Goal: Book appointment/travel/reservation

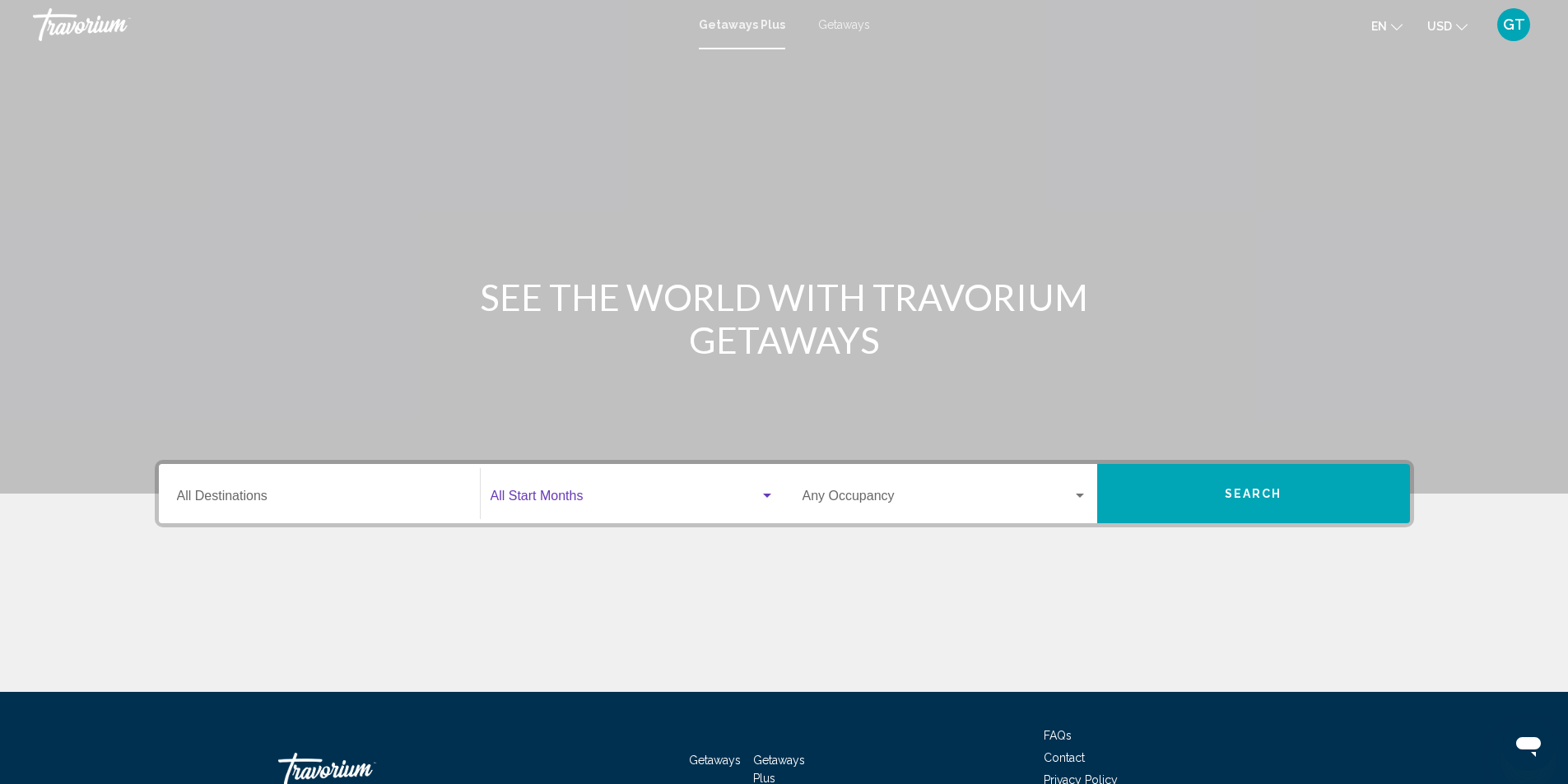
click at [767, 496] on div "Search widget" at bounding box center [766, 496] width 8 height 4
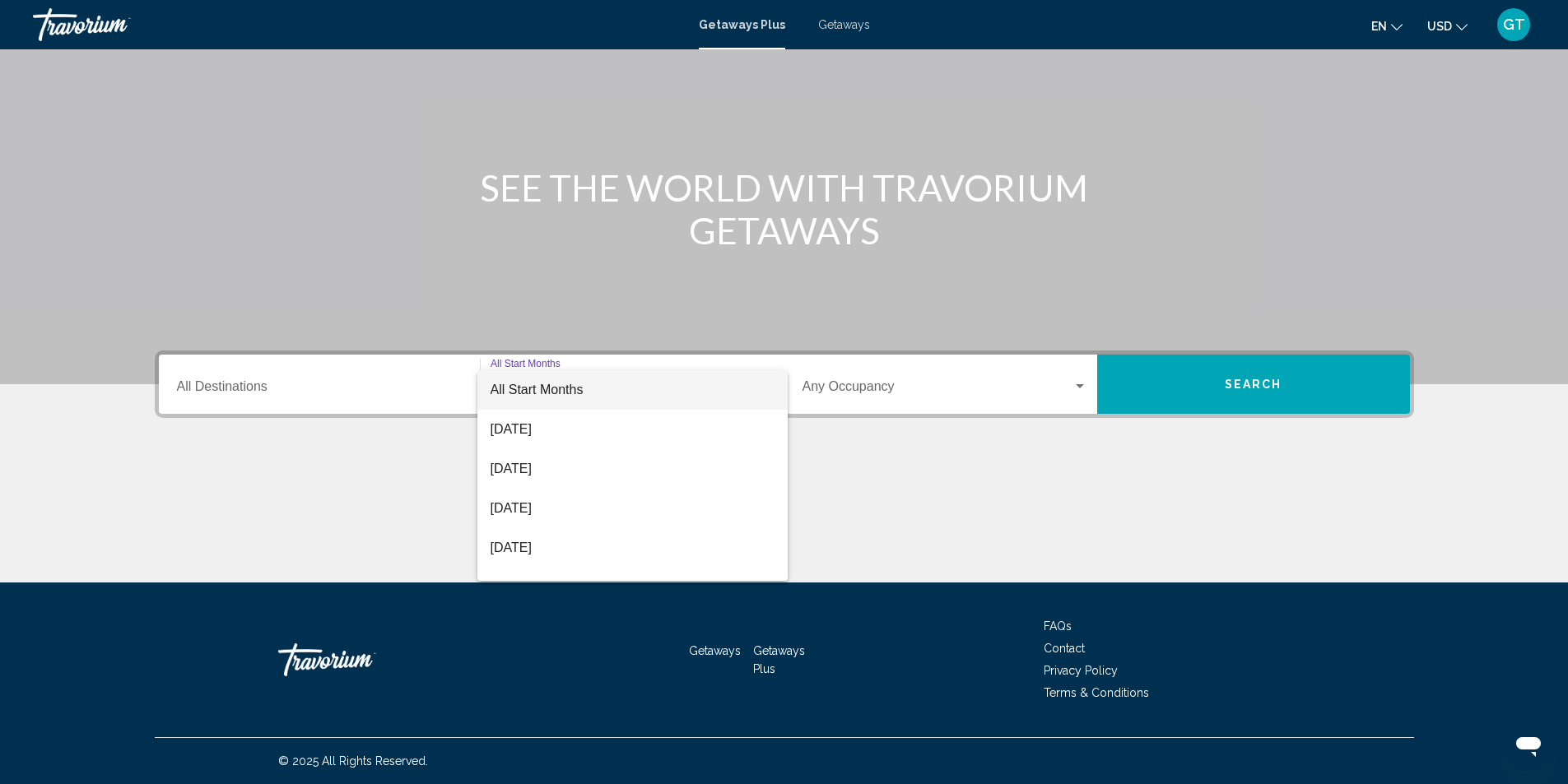
scroll to position [33, 0]
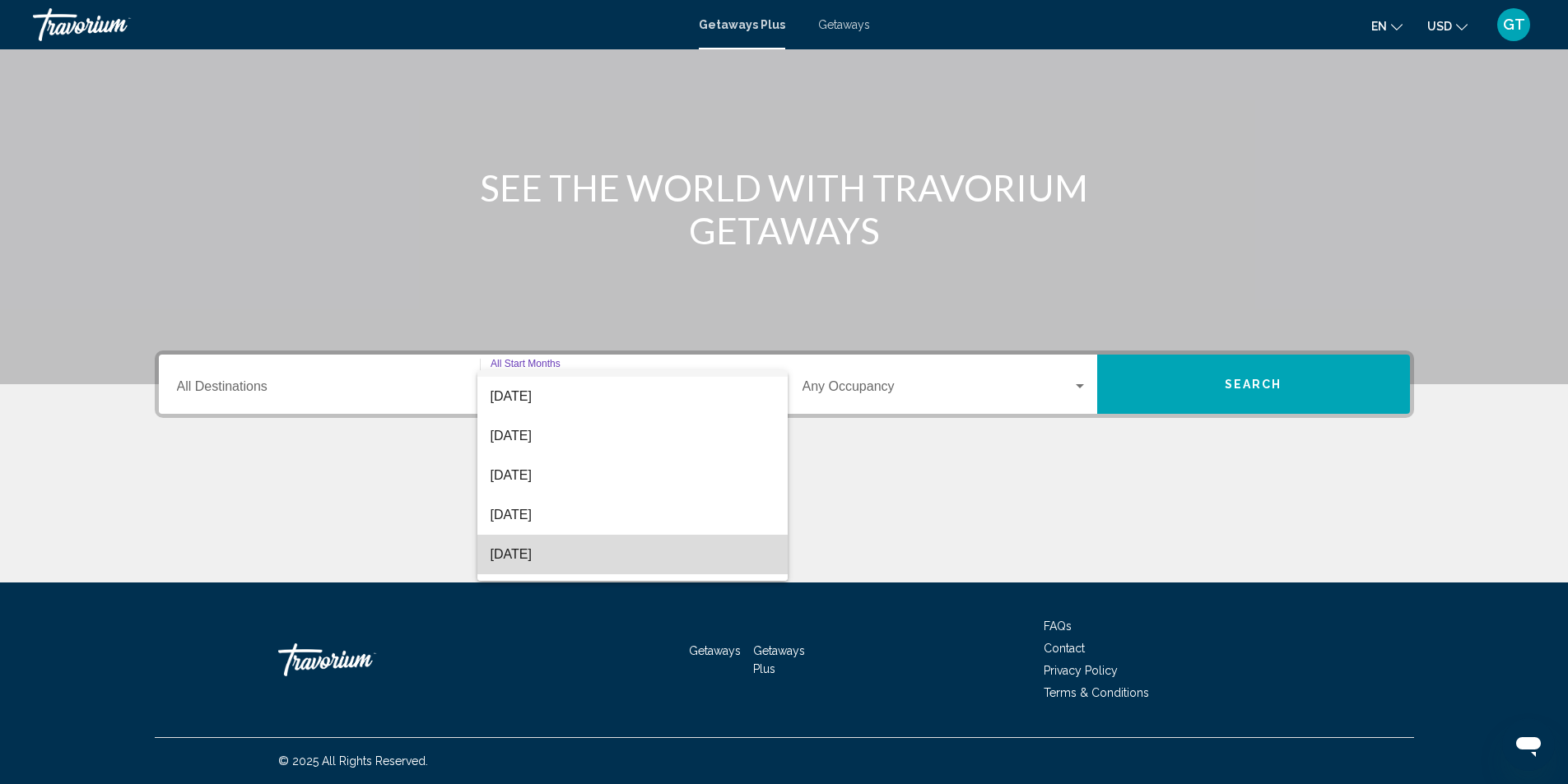
click at [657, 545] on span "[DATE]" at bounding box center [633, 554] width 284 height 40
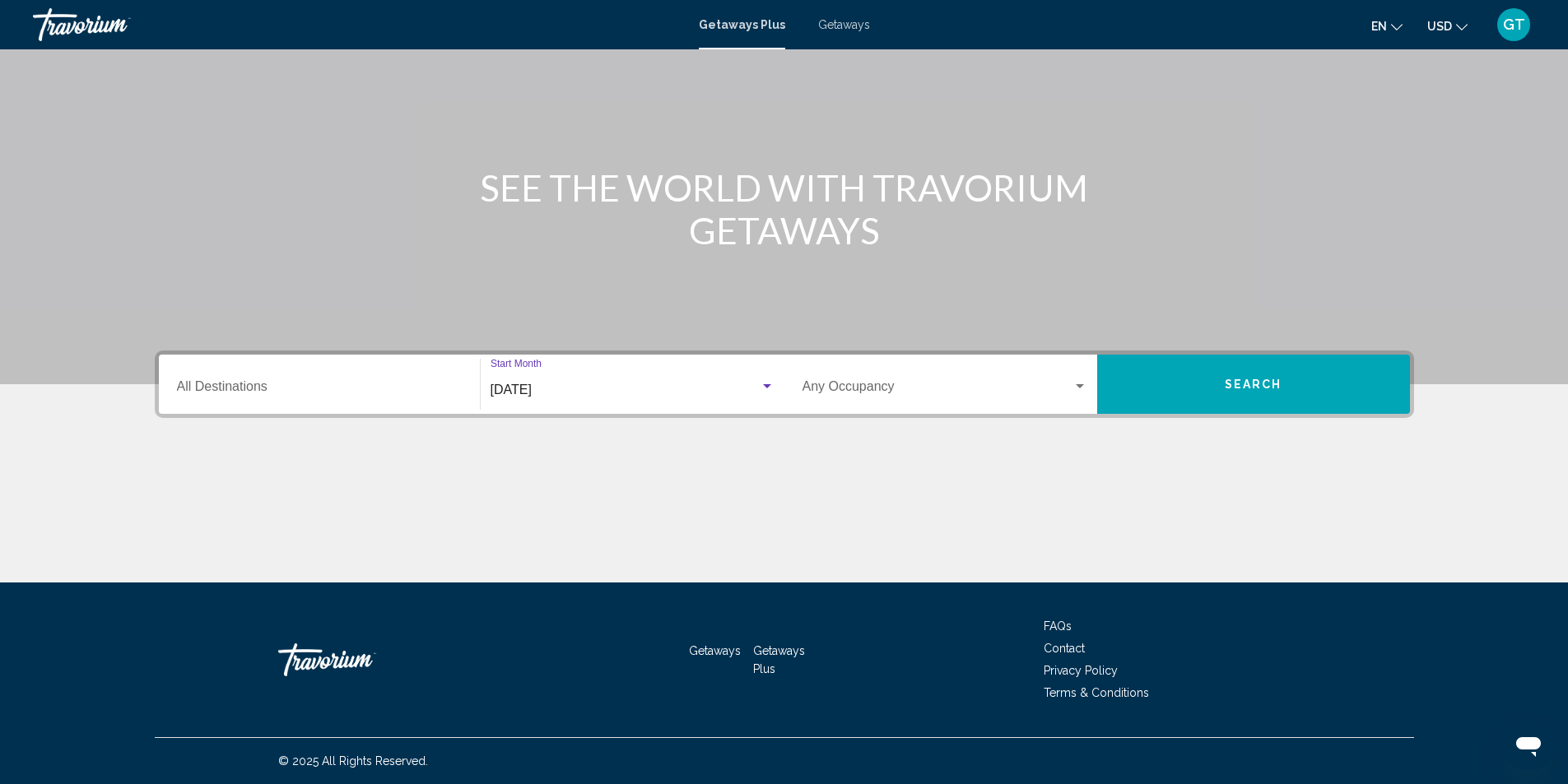
click at [1288, 379] on button "Search" at bounding box center [1253, 384] width 313 height 59
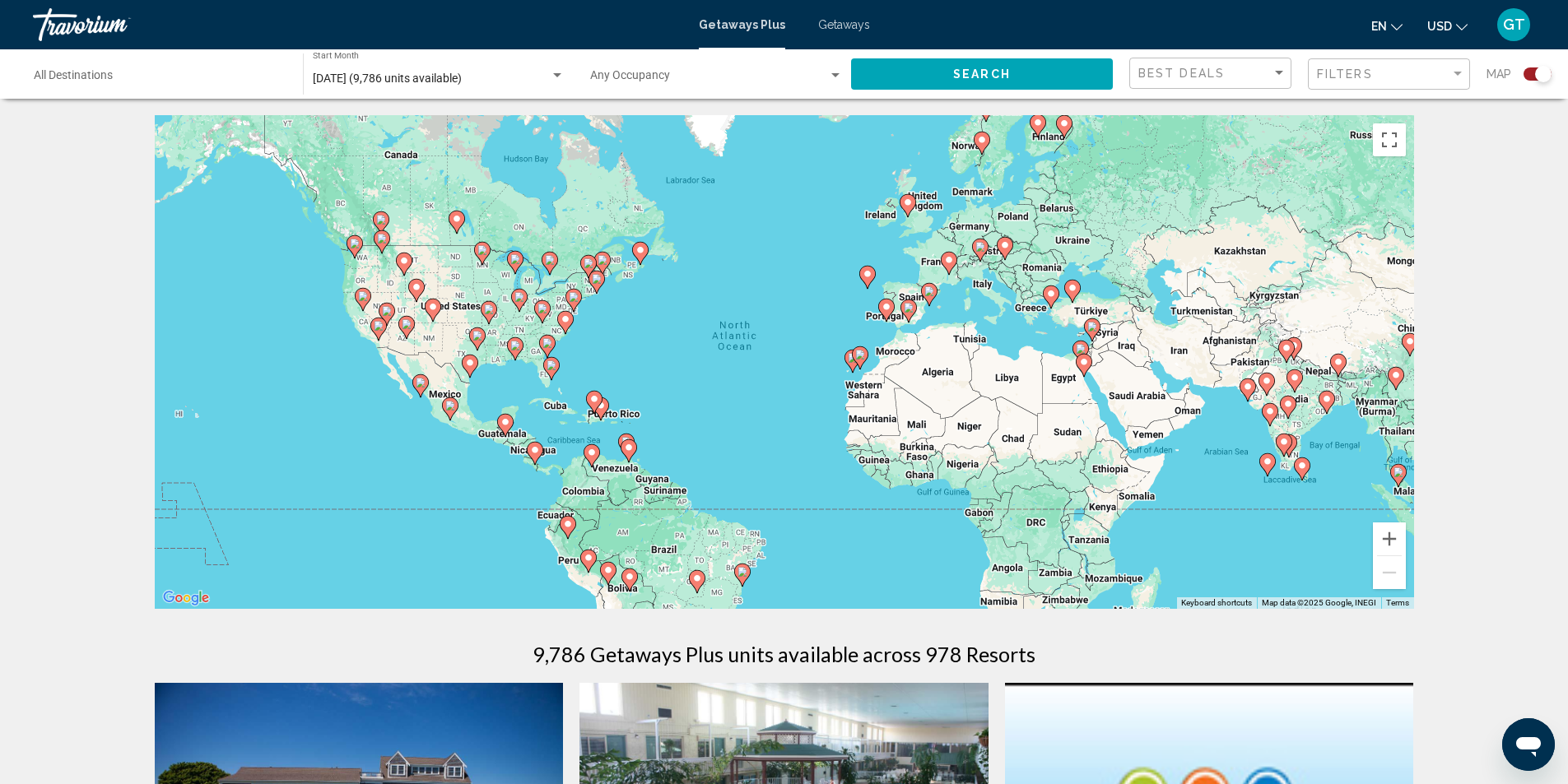
click at [452, 410] on image "Main content" at bounding box center [450, 405] width 10 height 10
type input "**********"
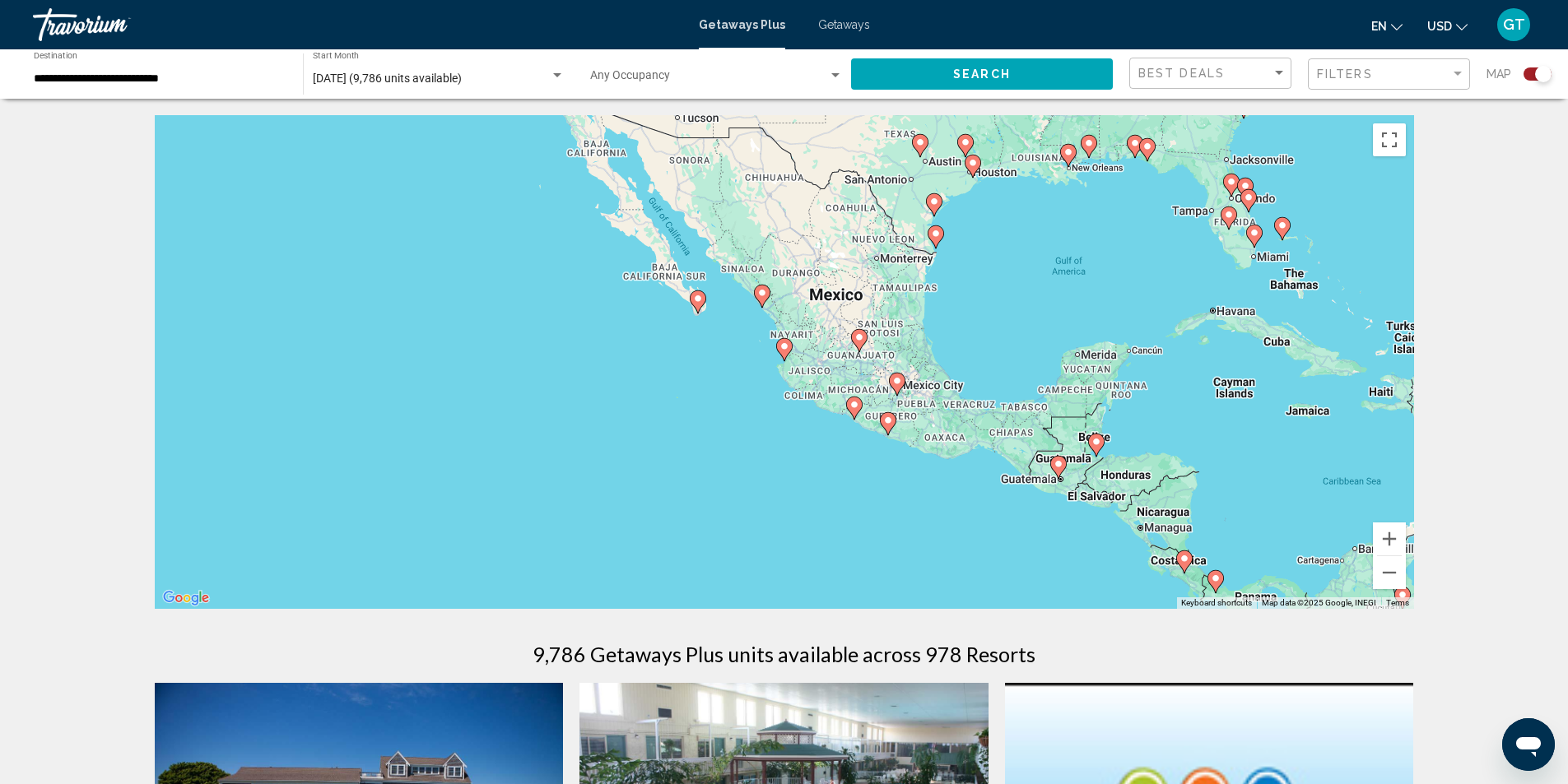
click at [830, 77] on div "Search widget" at bounding box center [835, 75] width 15 height 13
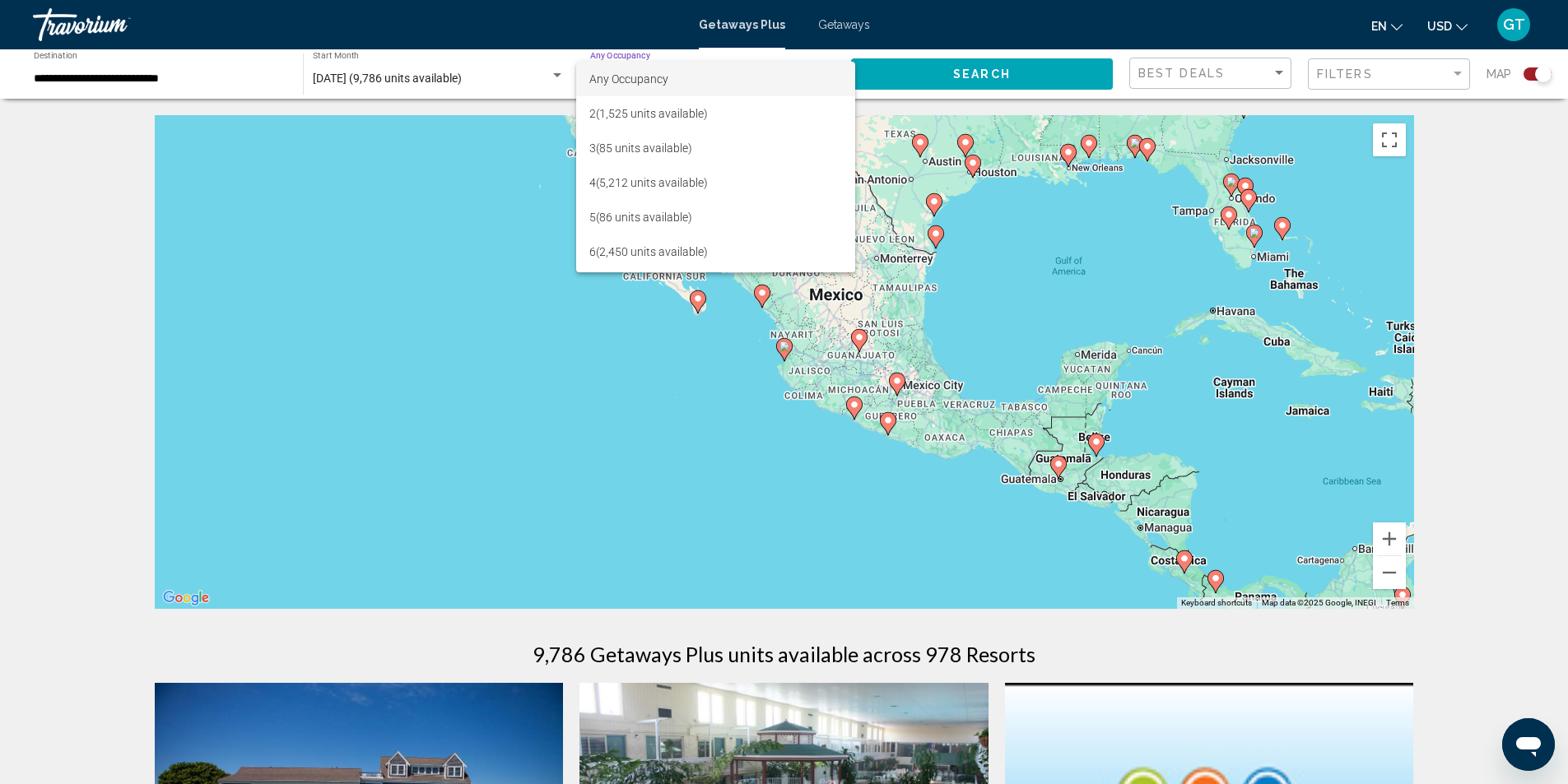
click at [830, 77] on span "Any Occupancy" at bounding box center [716, 79] width 253 height 35
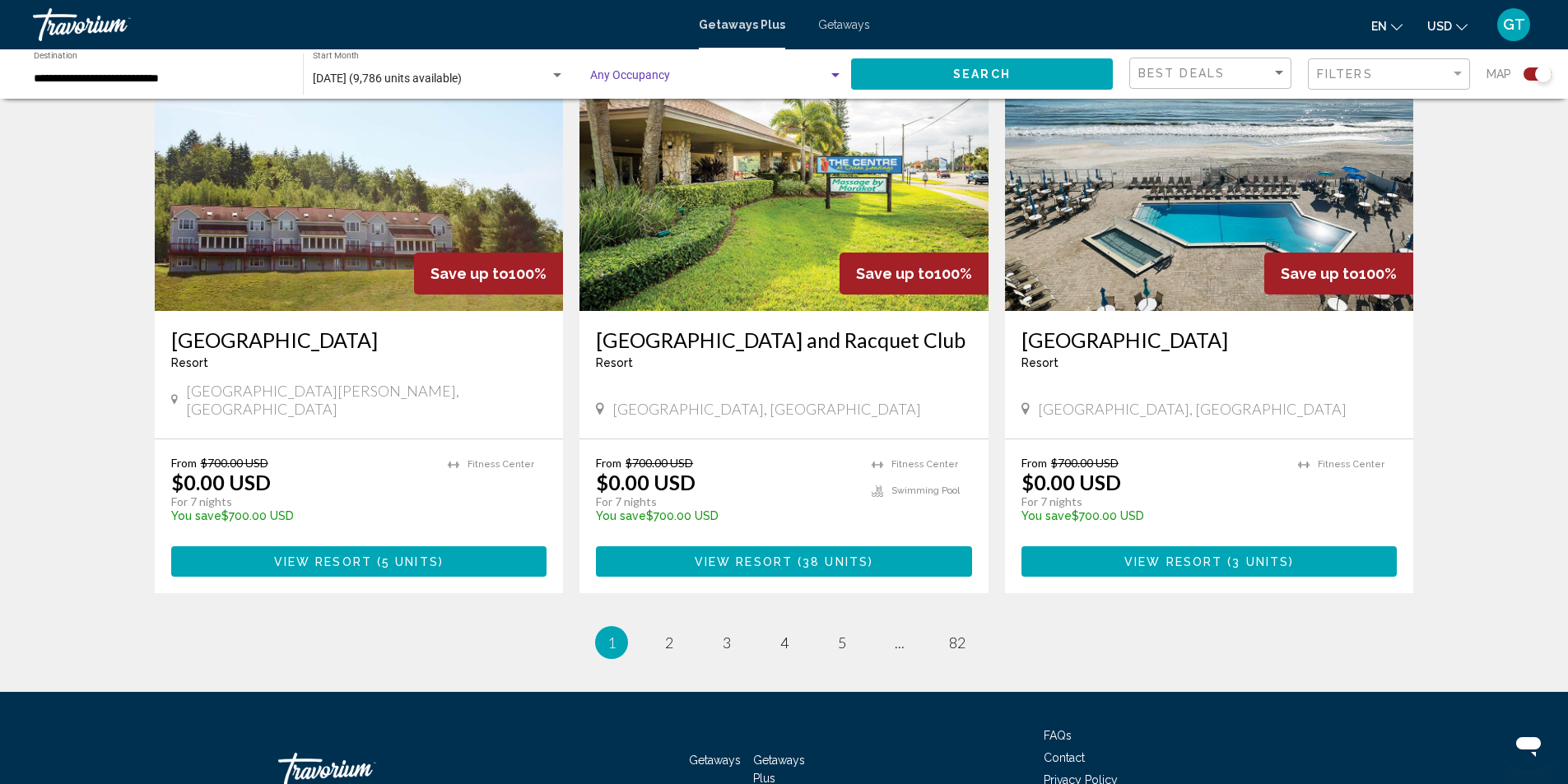
scroll to position [2407, 0]
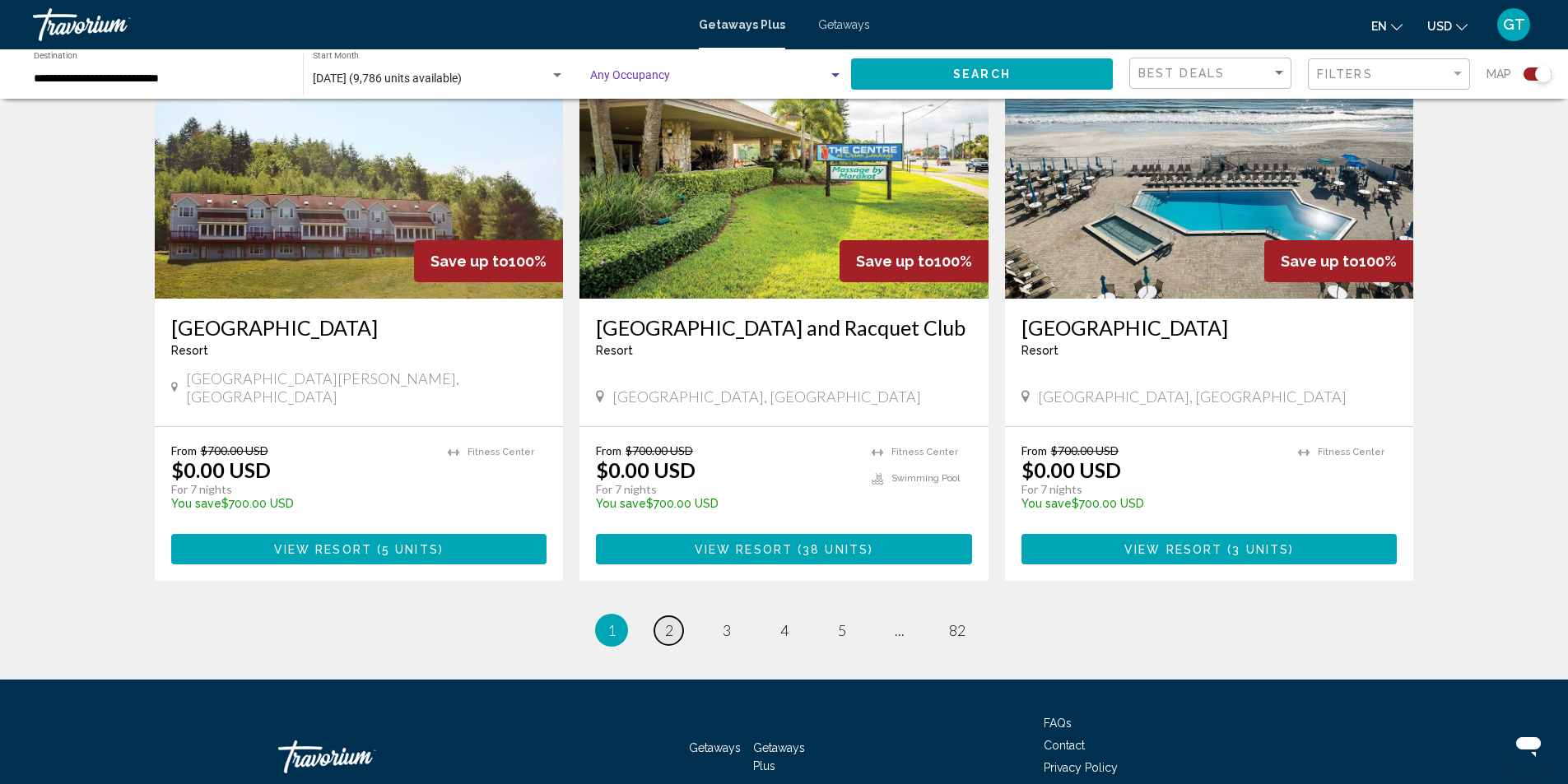
click at [673, 616] on link "page 2" at bounding box center [668, 630] width 29 height 29
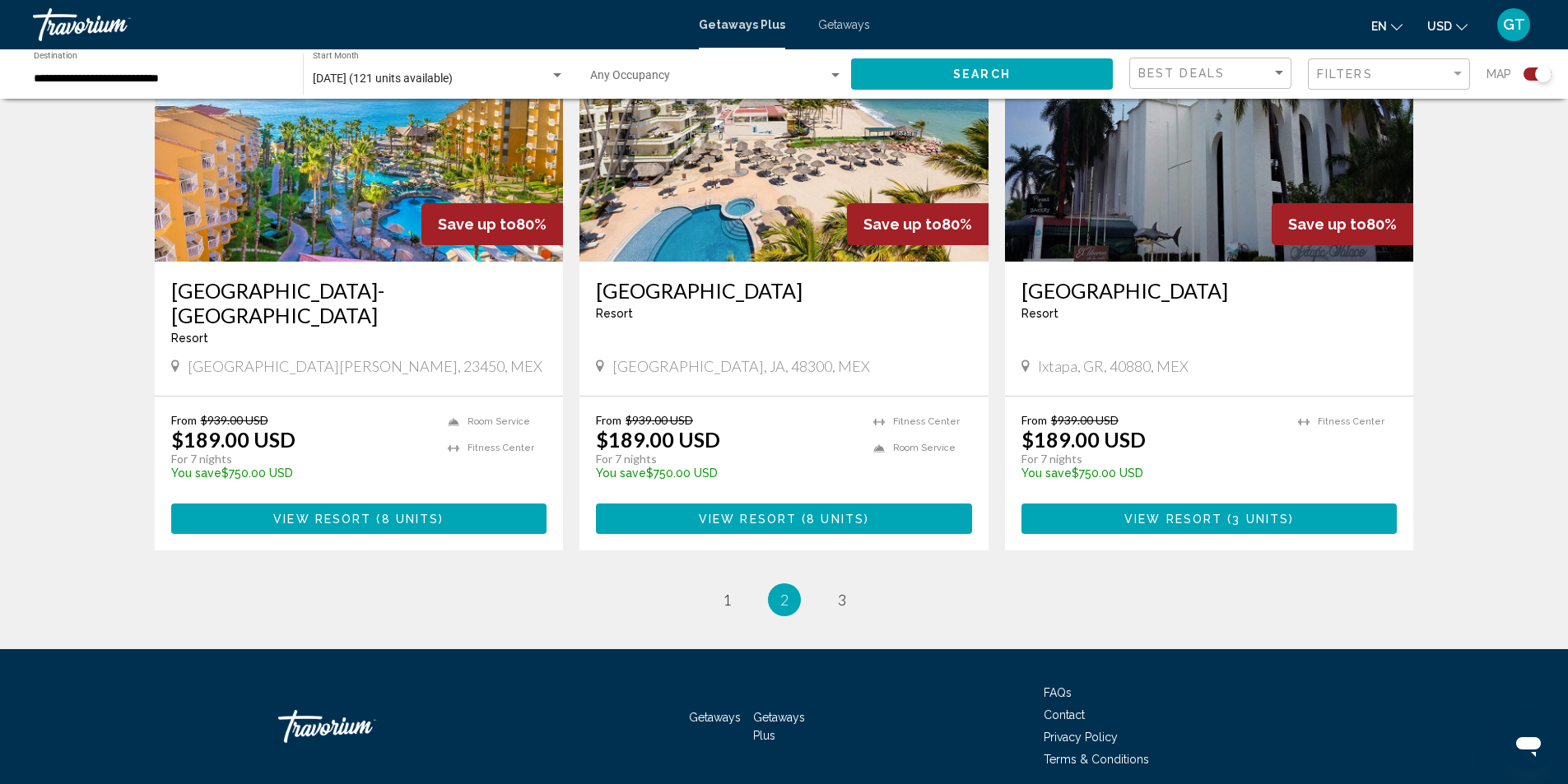
scroll to position [2433, 0]
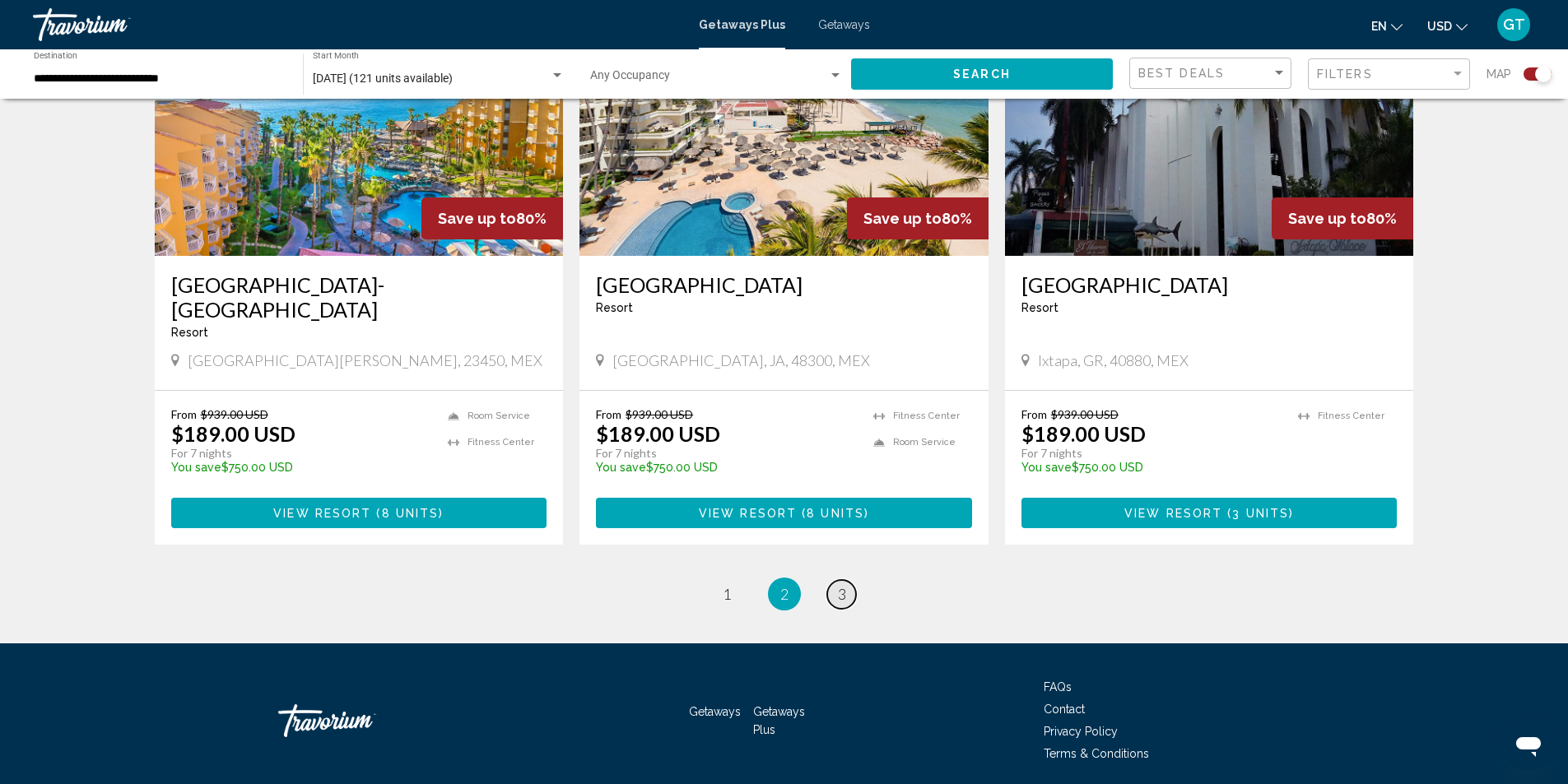
click at [841, 585] on span "3" at bounding box center [842, 593] width 8 height 18
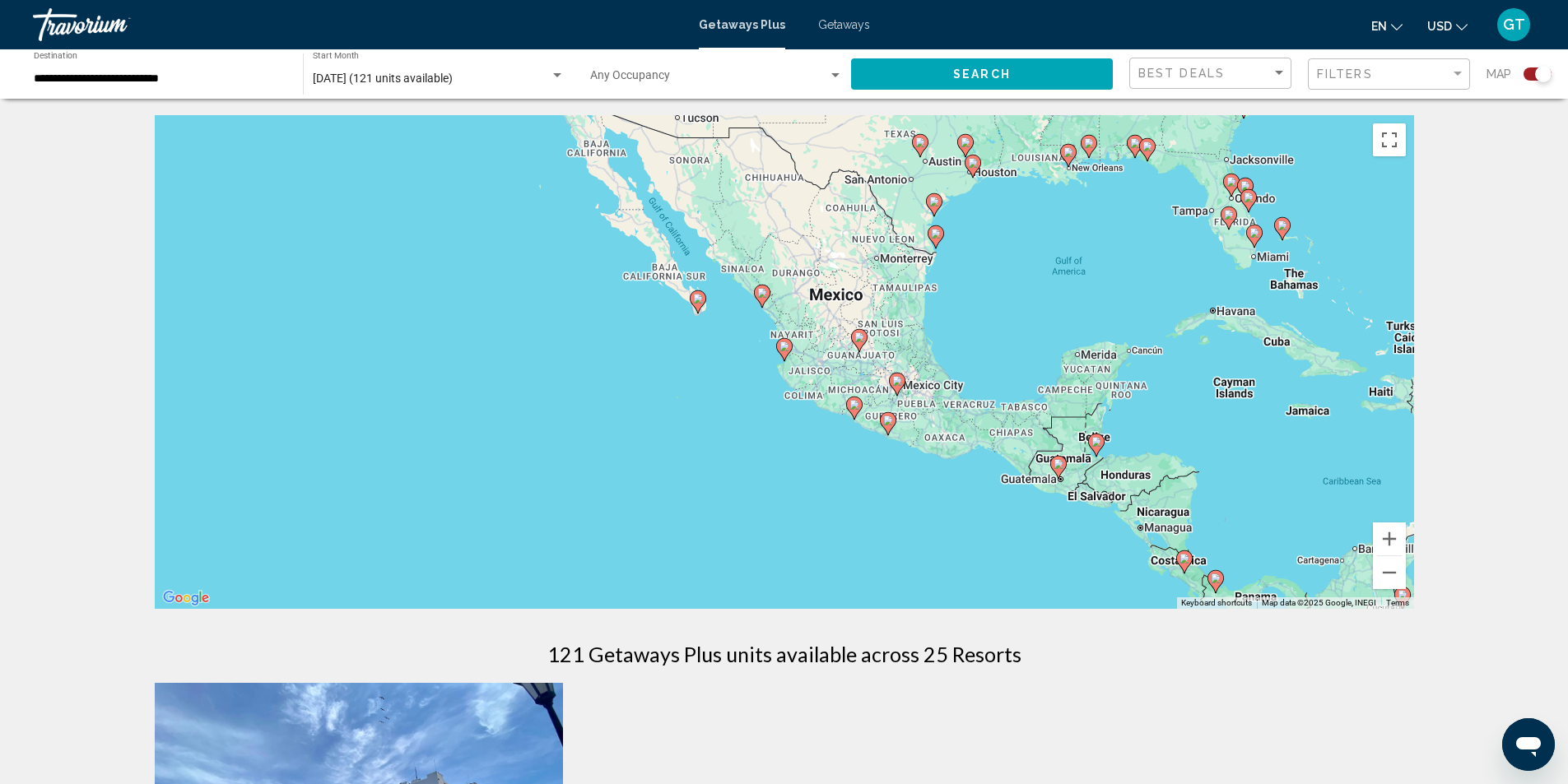
click at [825, 23] on span "Getaways" at bounding box center [844, 24] width 52 height 13
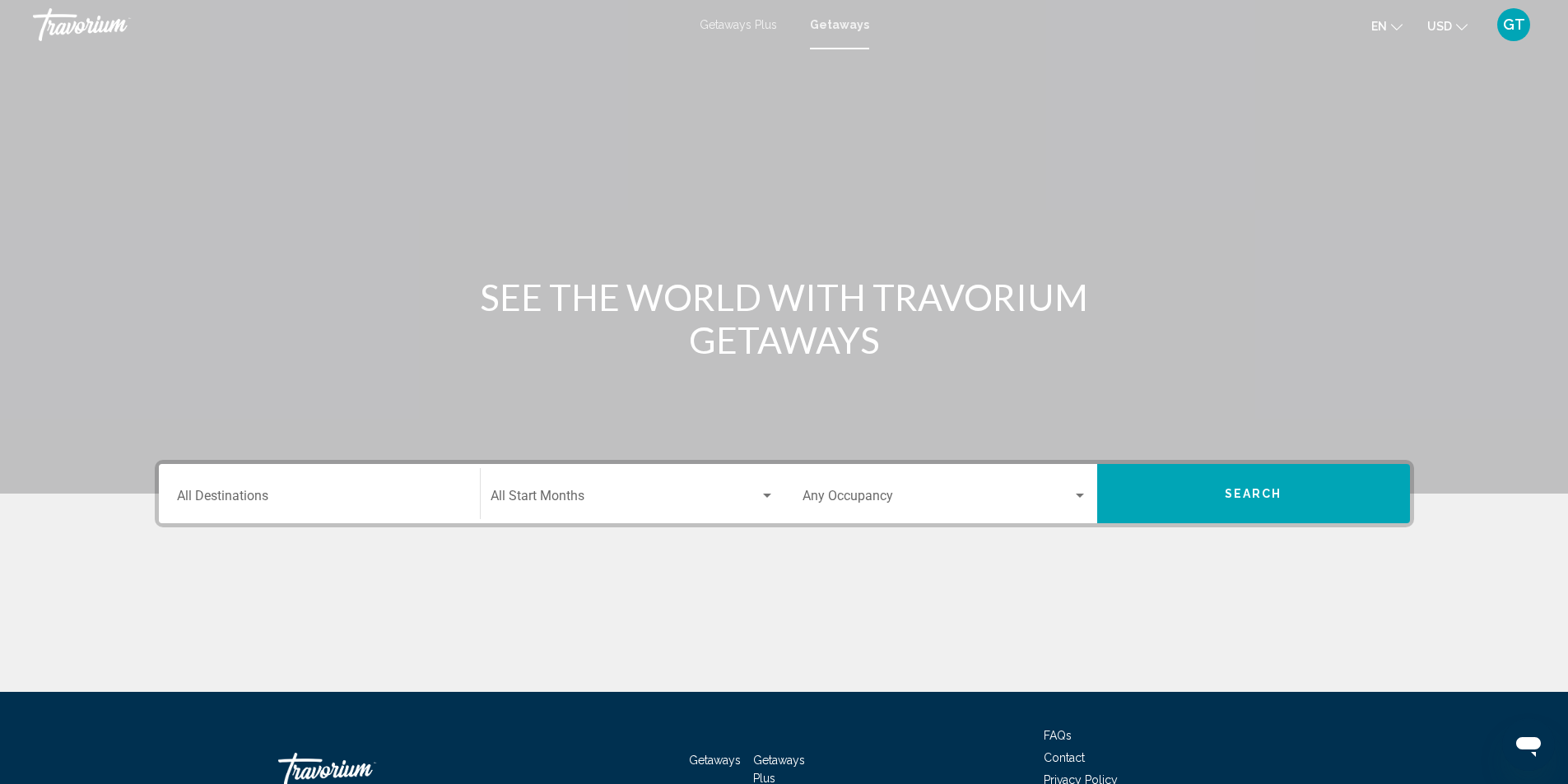
click at [1506, 28] on span "GT" at bounding box center [1514, 24] width 23 height 16
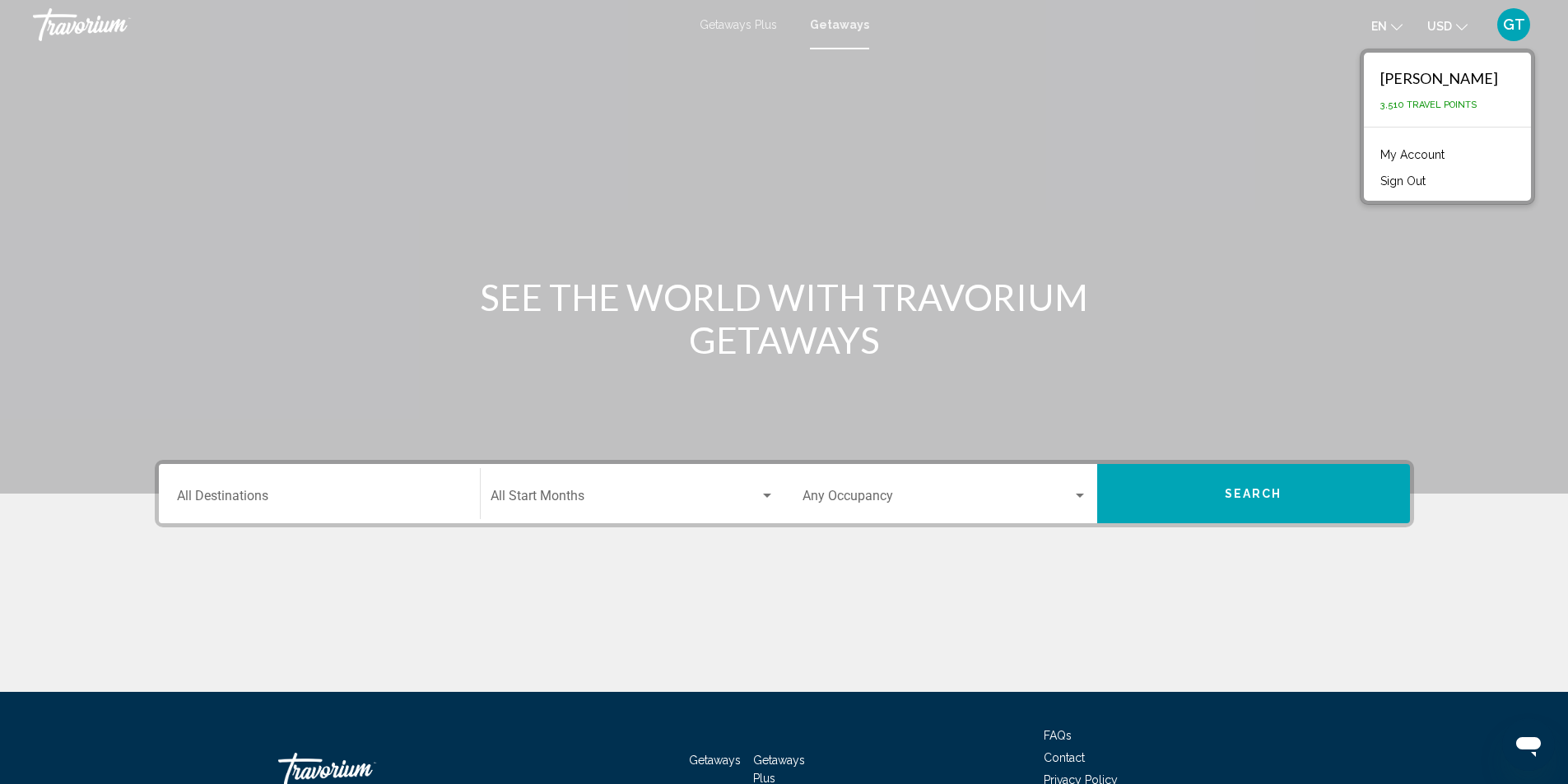
click at [1431, 182] on button "Sign Out" at bounding box center [1402, 181] width 62 height 22
